Goal: Task Accomplishment & Management: Manage account settings

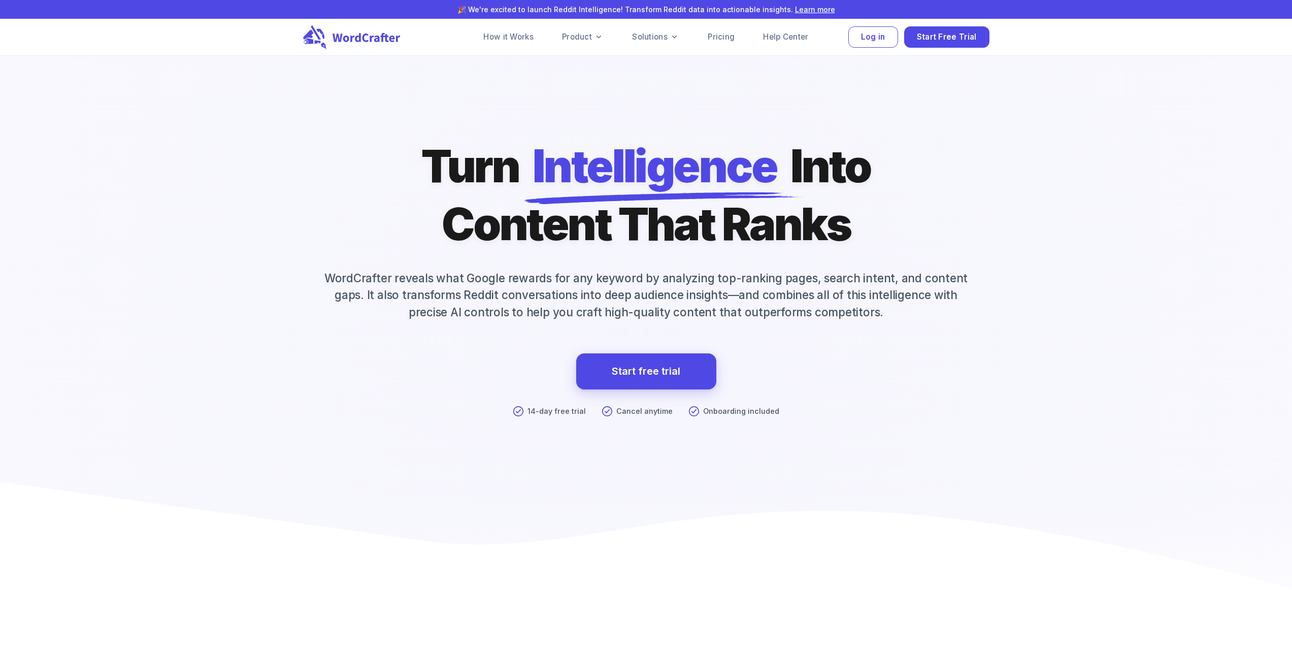
click at [857, 38] on button "Log in" at bounding box center [873, 37] width 50 height 22
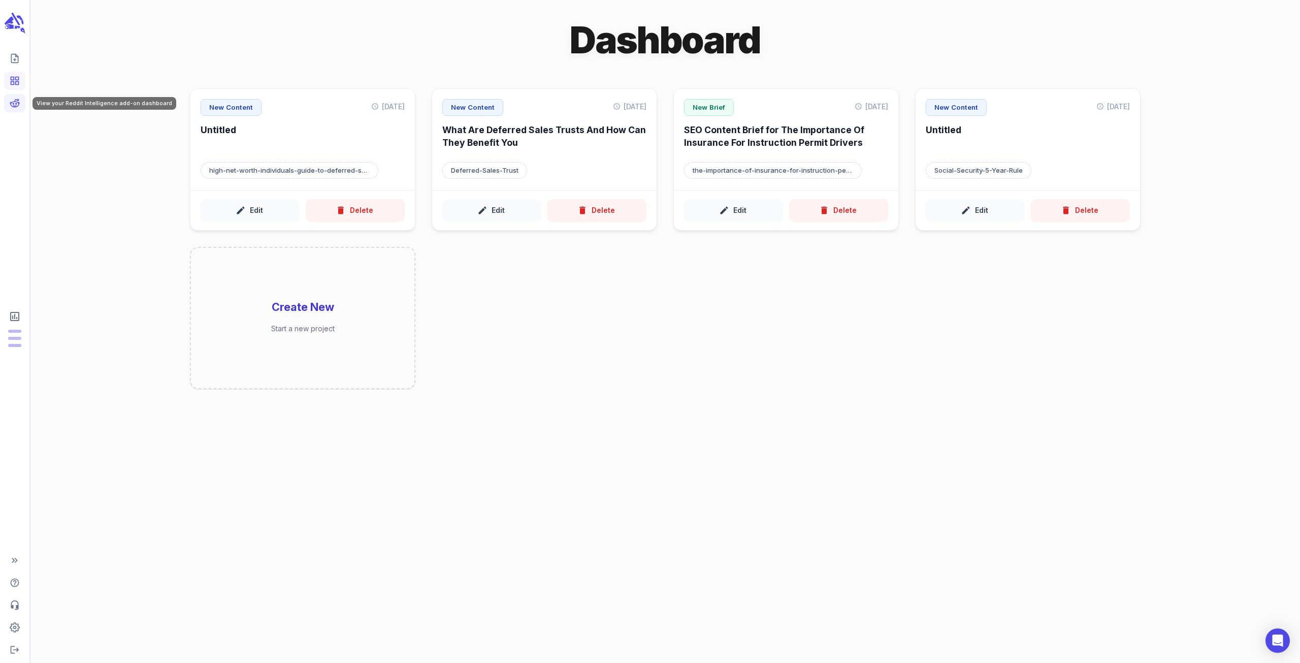
click at [19, 103] on icon "View your Reddit Intelligence add-on dashboard" at bounding box center [15, 103] width 10 height 10
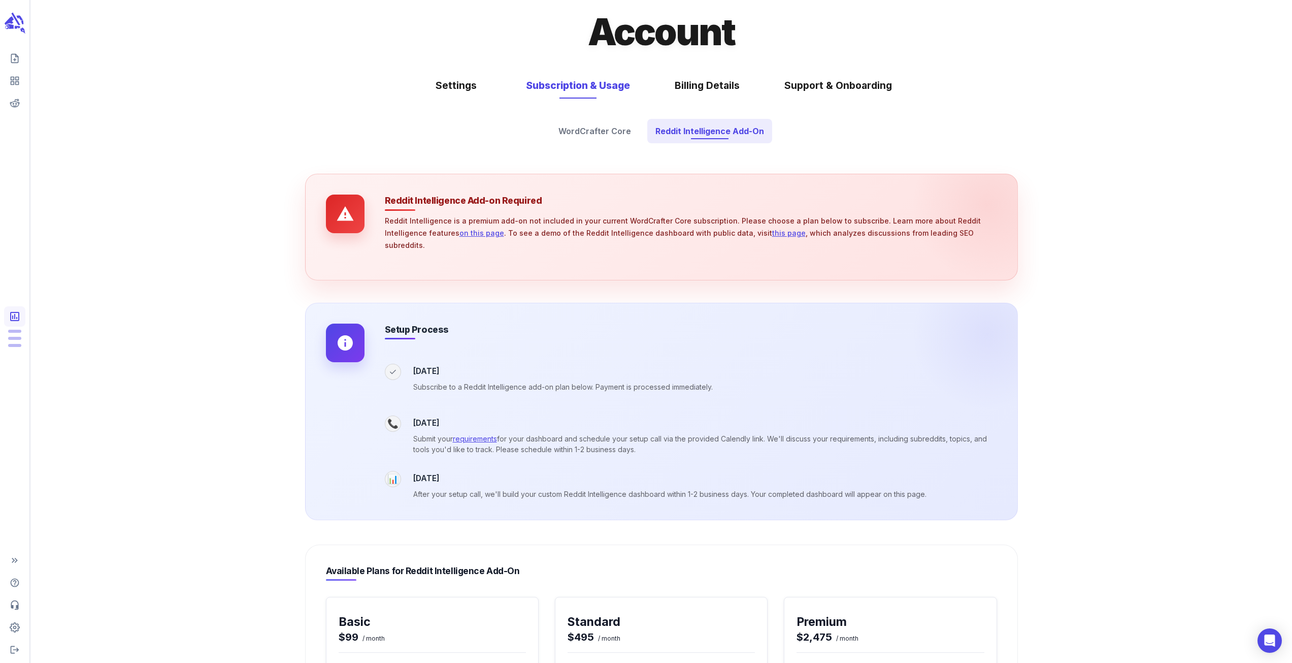
click at [459, 233] on link "on this page" at bounding box center [481, 232] width 45 height 9
click at [456, 85] on button "Settings" at bounding box center [455, 85] width 71 height 27
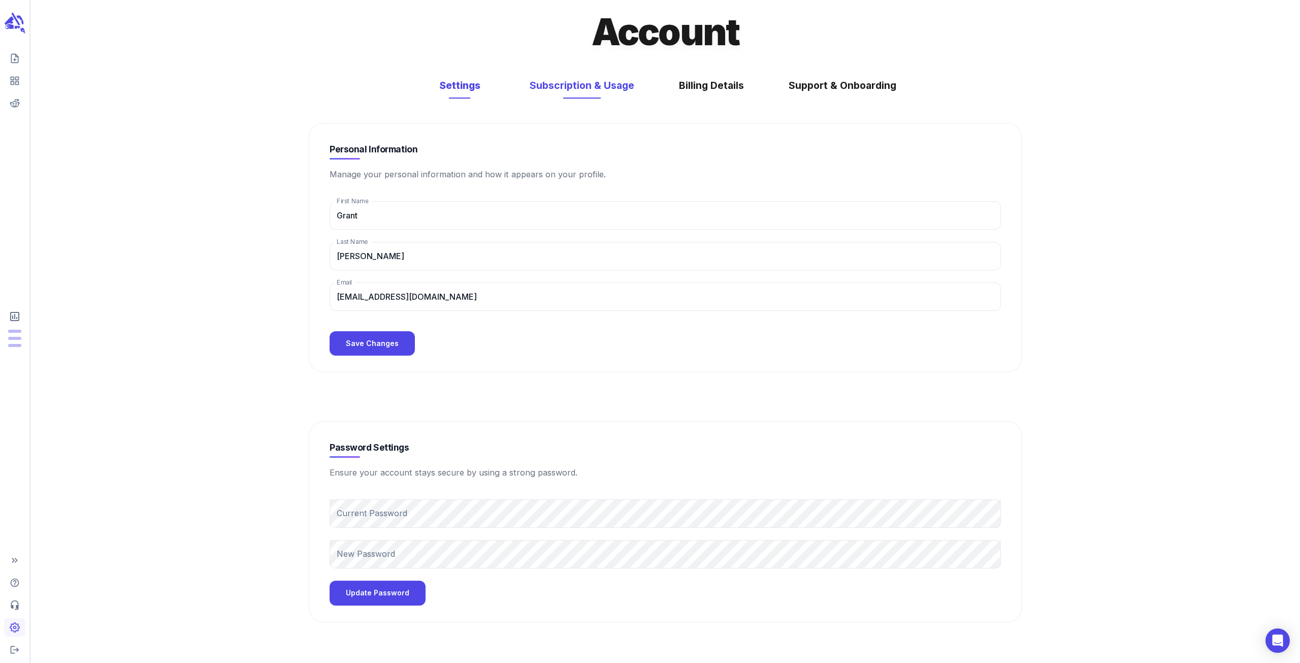
click at [588, 82] on button "Subscription & Usage" at bounding box center [581, 85] width 125 height 27
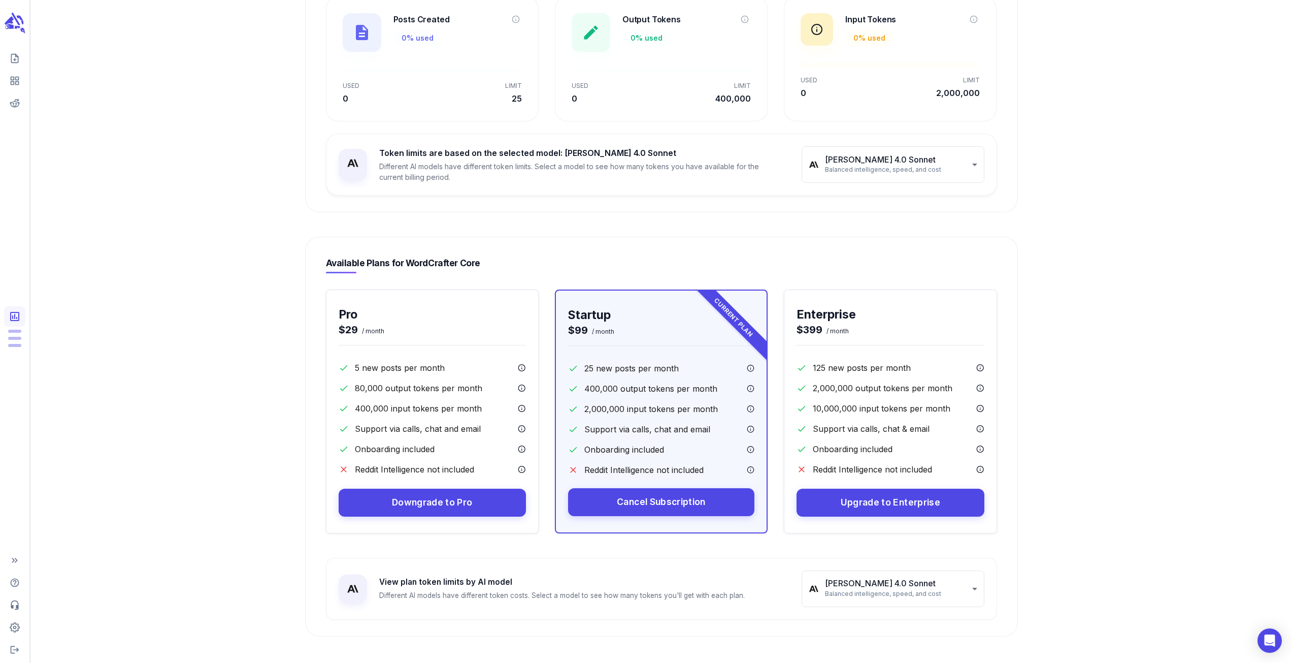
scroll to position [279, 0]
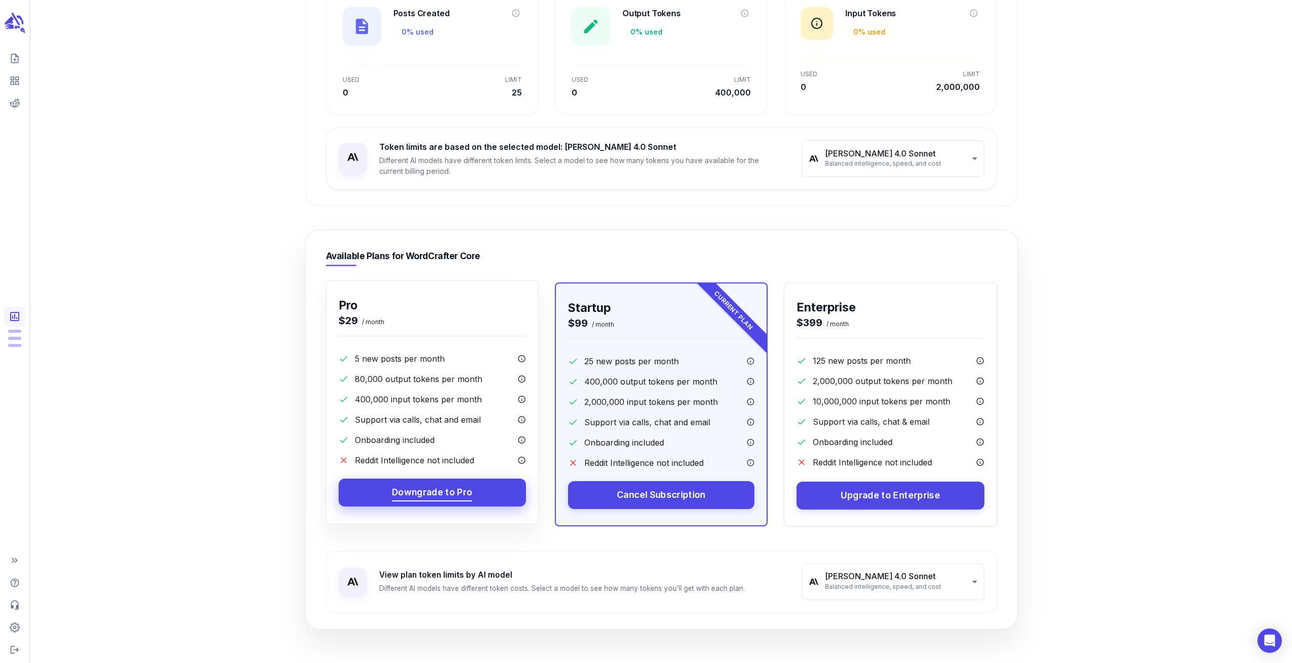
click at [455, 492] on span "Downgrade to Pro" at bounding box center [432, 492] width 81 height 16
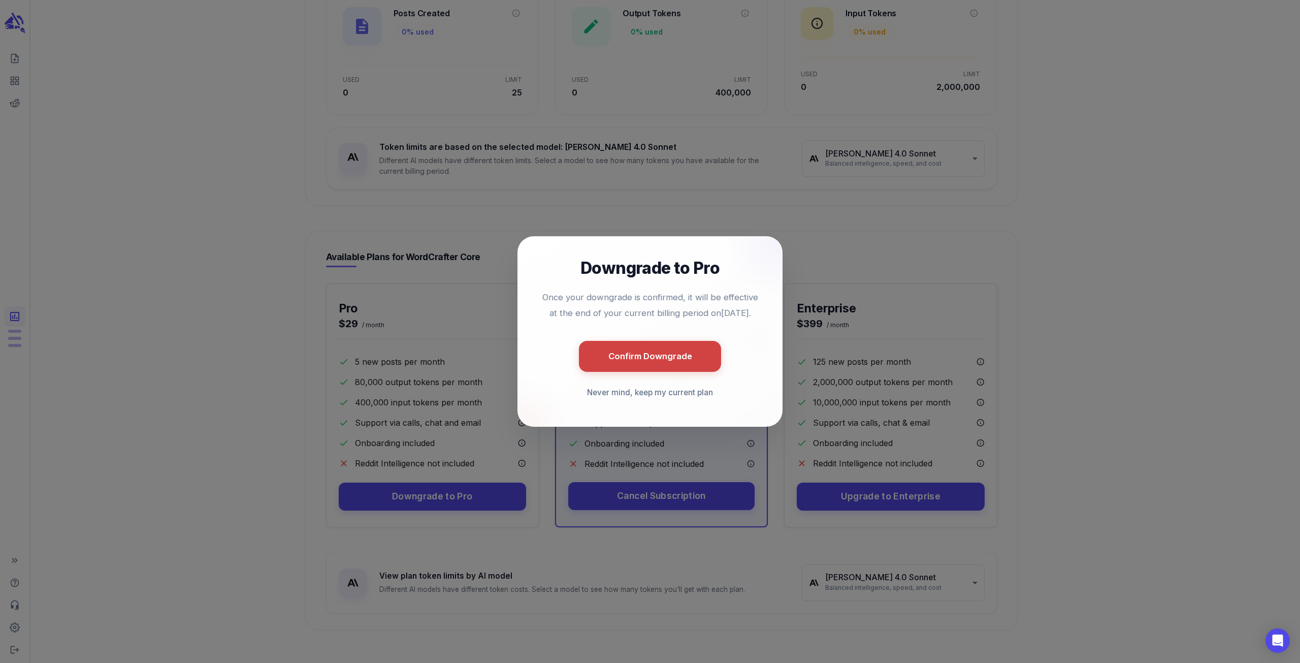
drag, startPoint x: 659, startPoint y: 365, endPoint x: 939, endPoint y: 275, distance: 293.7
click at [939, 275] on div "Downgrade to Pro Once your downgrade is confirmed, it will be effective at the …" at bounding box center [650, 331] width 1300 height 663
click at [677, 369] on button "Confirm Downgrade" at bounding box center [650, 355] width 142 height 31
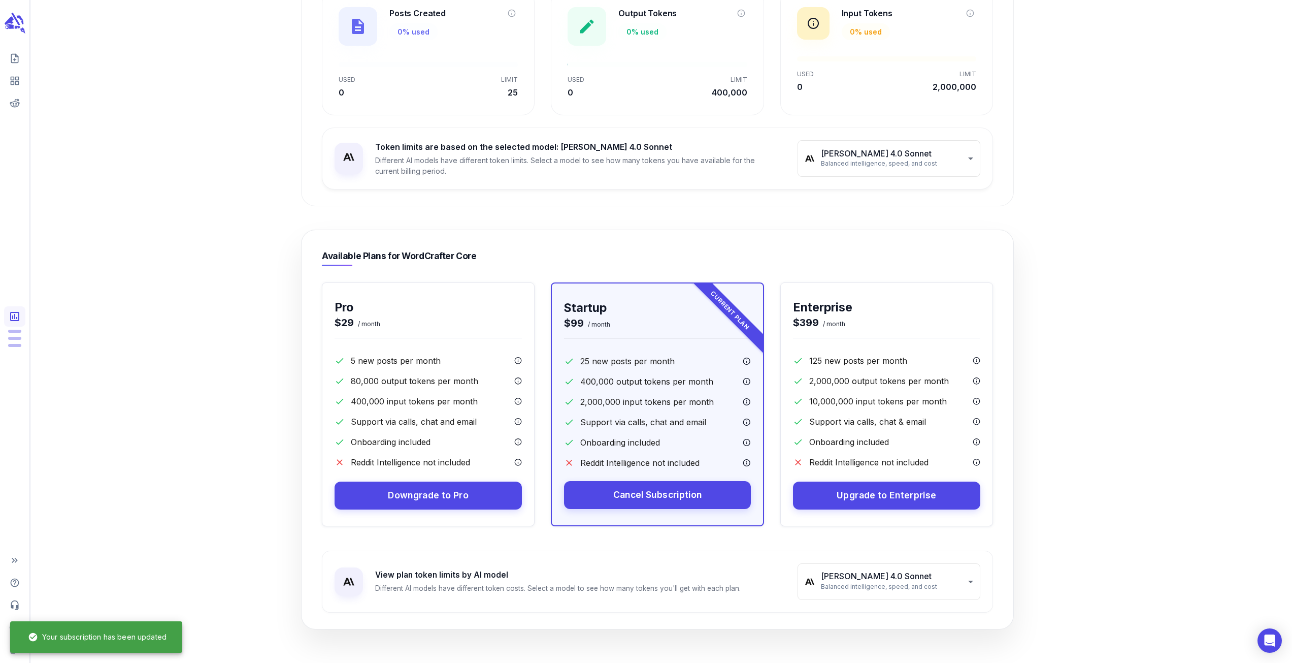
scroll to position [403, 0]
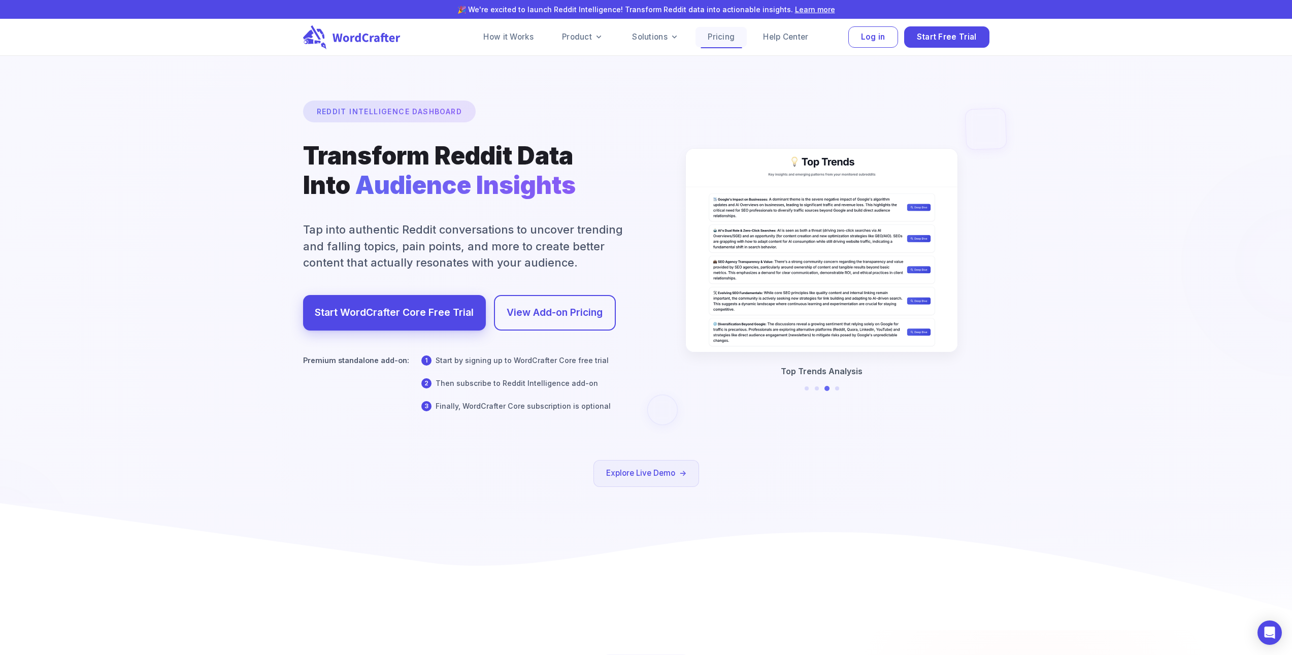
click at [723, 31] on link "Pricing" at bounding box center [721, 37] width 51 height 20
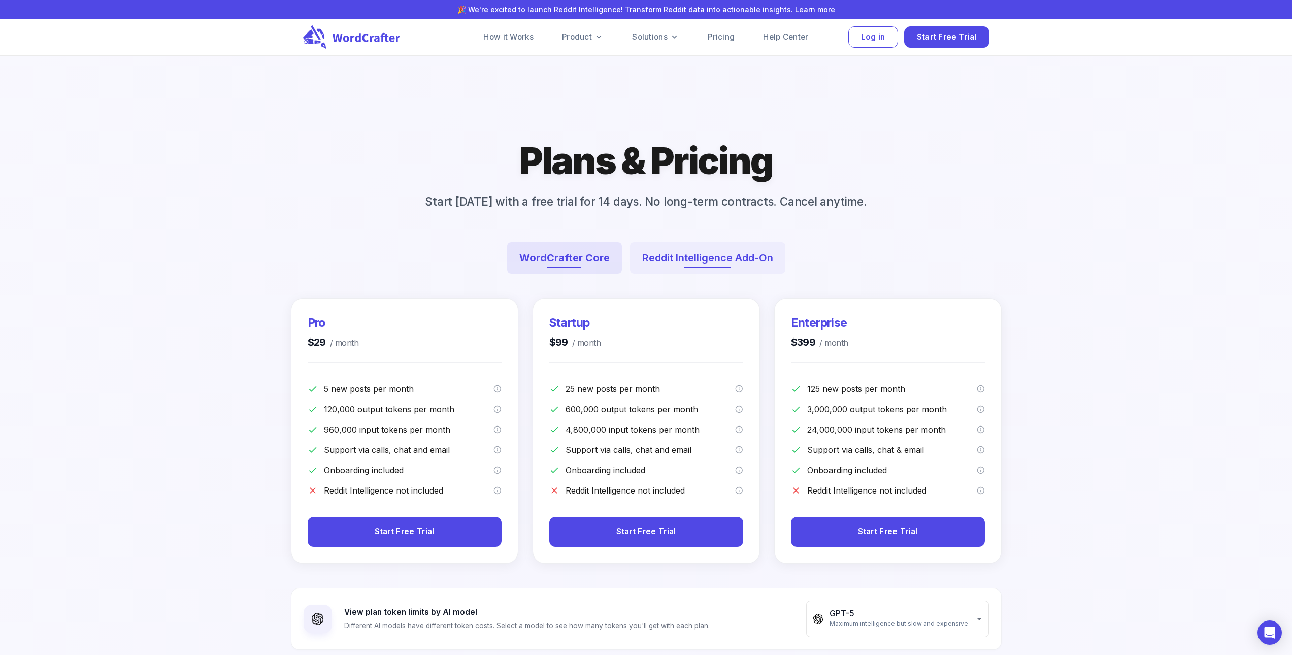
click at [714, 258] on button "Reddit Intelligence Add-On" at bounding box center [707, 257] width 155 height 31
